Goal: Task Accomplishment & Management: Use online tool/utility

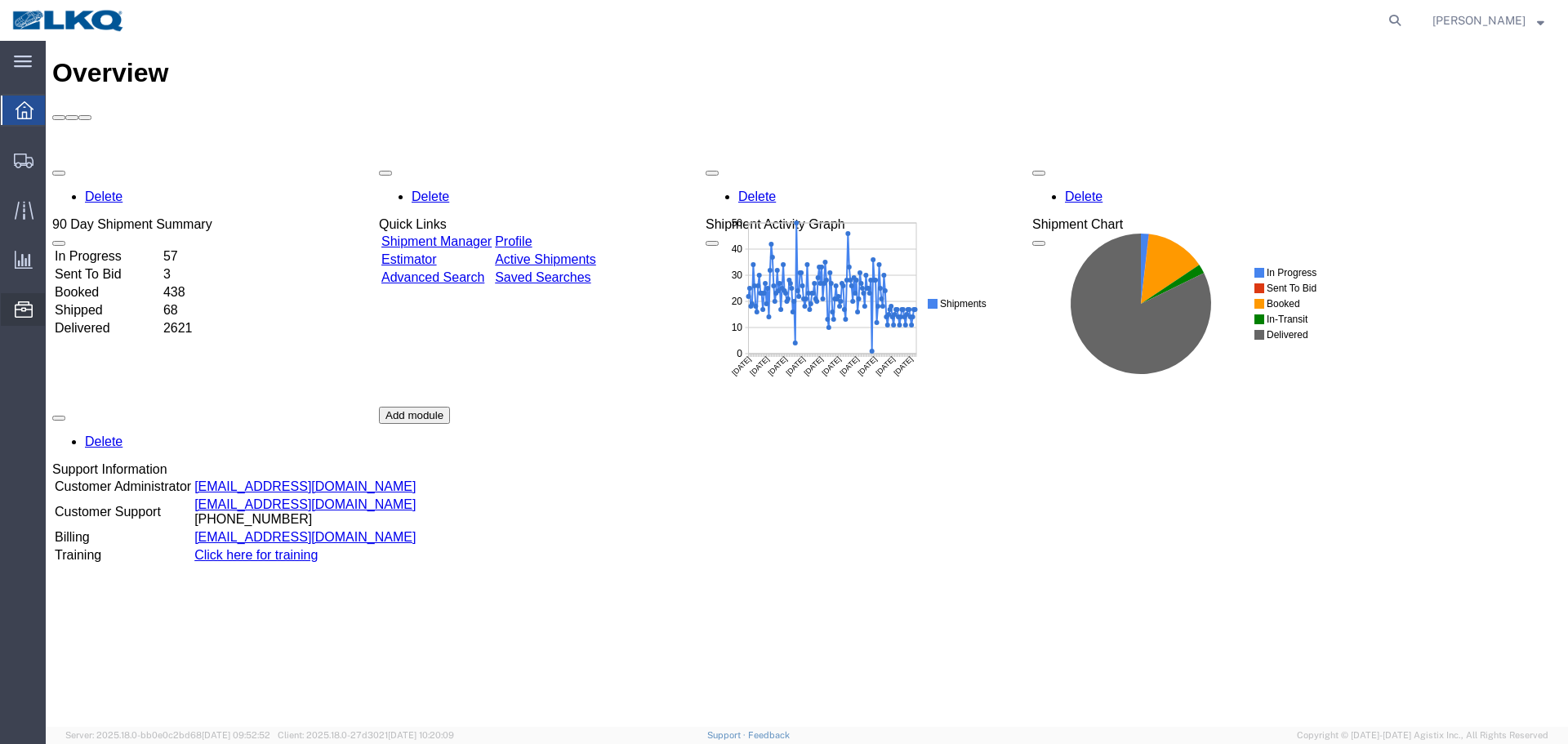
click at [0, 0] on span "Location Appointment" at bounding box center [0, 0] width 0 height 0
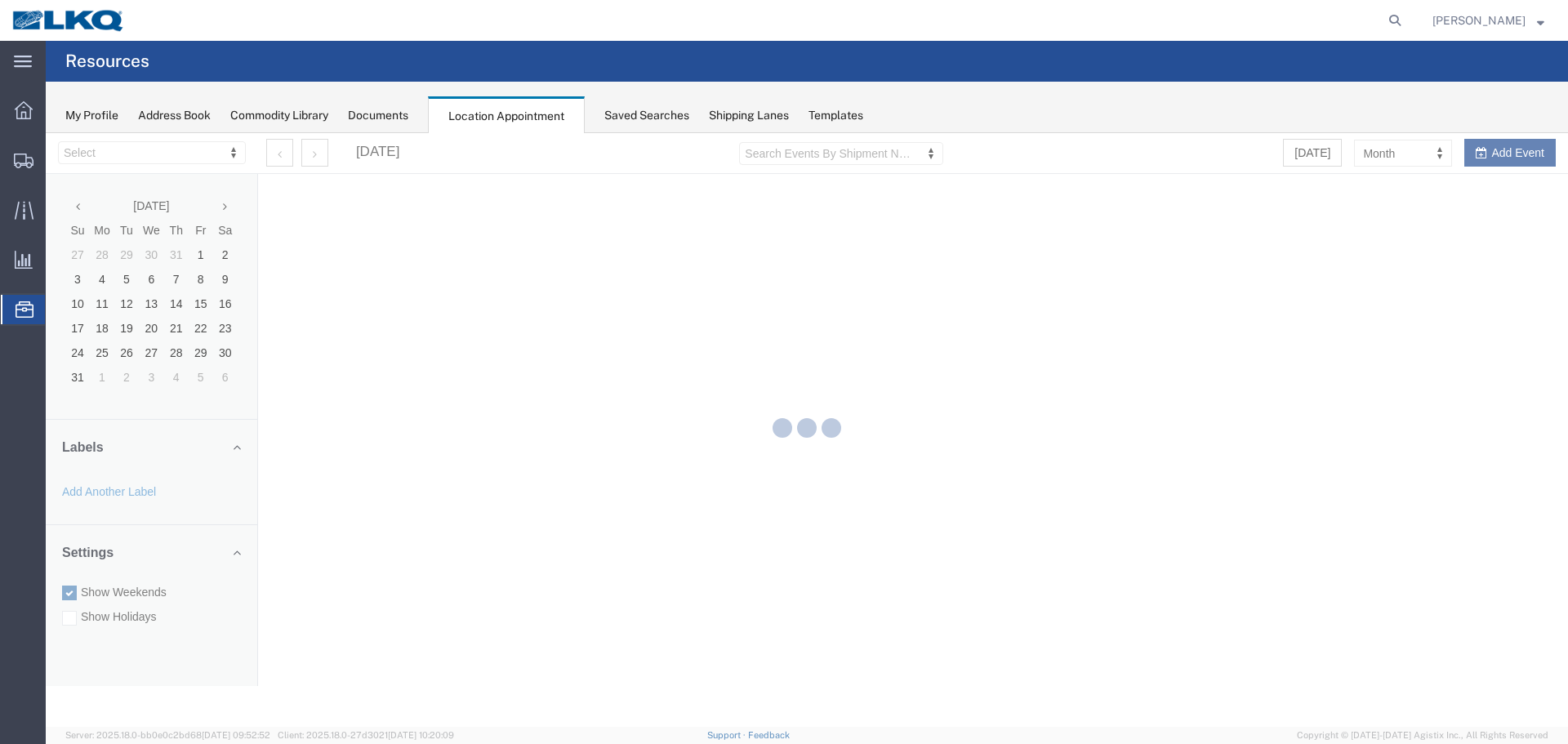
select select "27634"
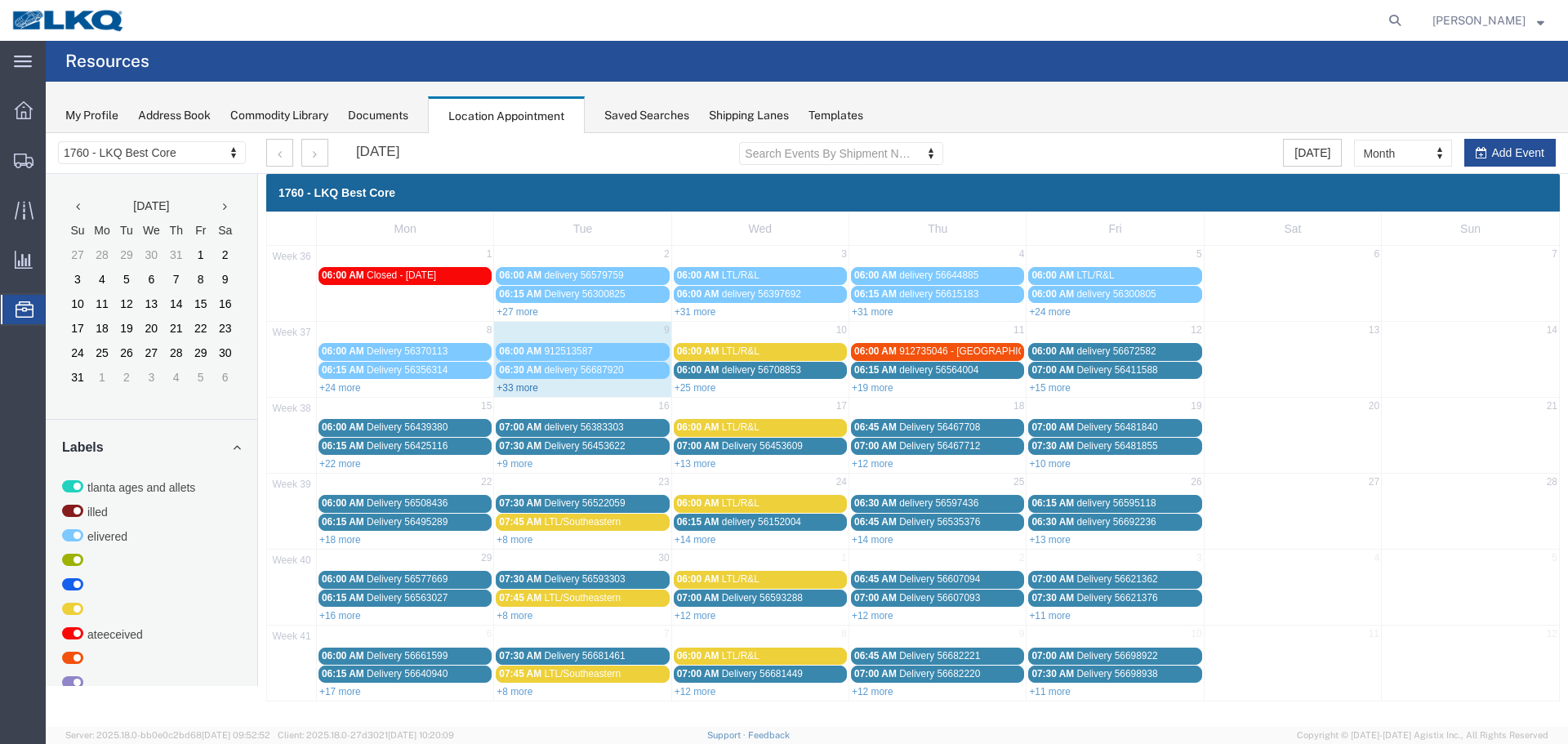
click at [528, 392] on link "+33 more" at bounding box center [517, 387] width 42 height 11
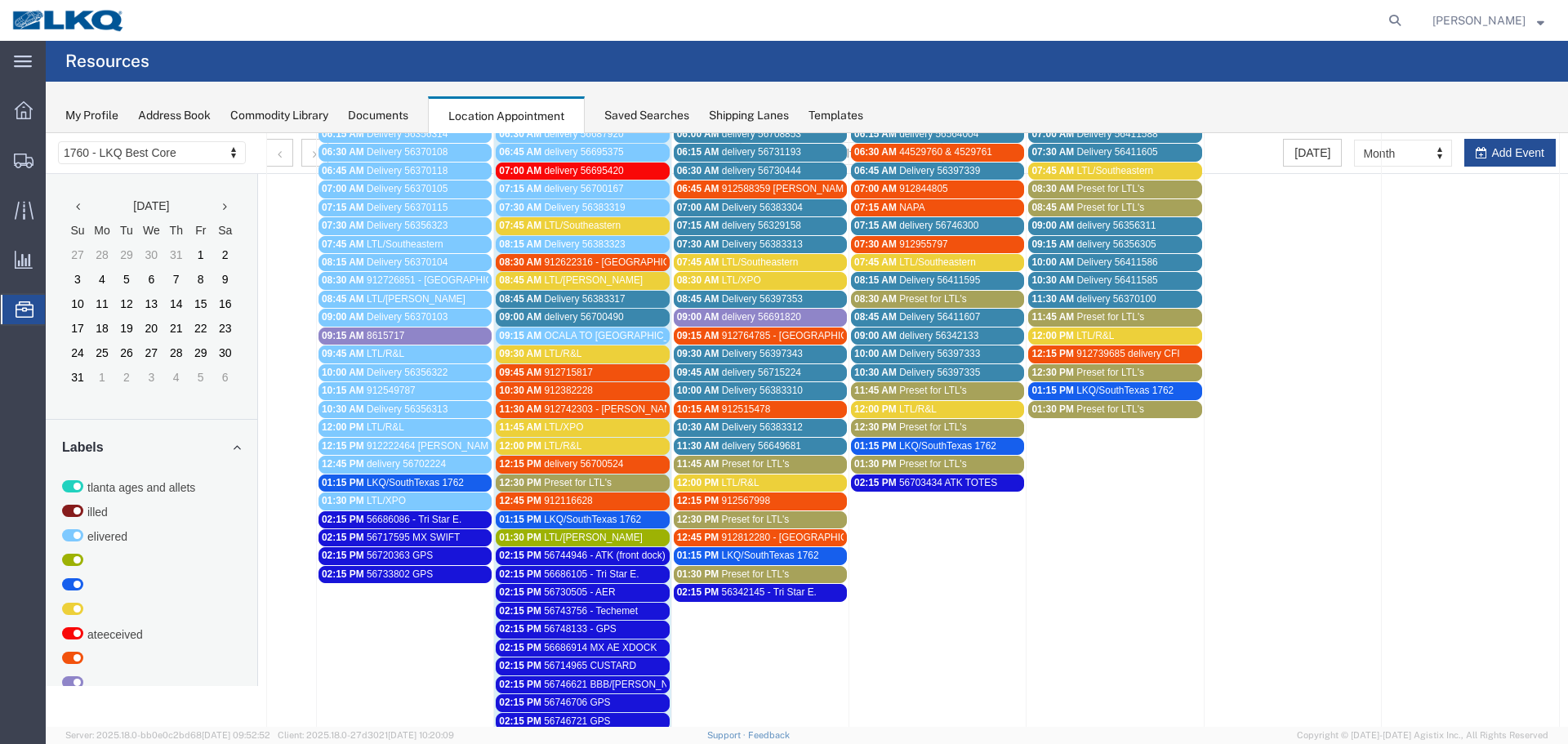
scroll to position [245, 0]
